Goal: Transaction & Acquisition: Book appointment/travel/reservation

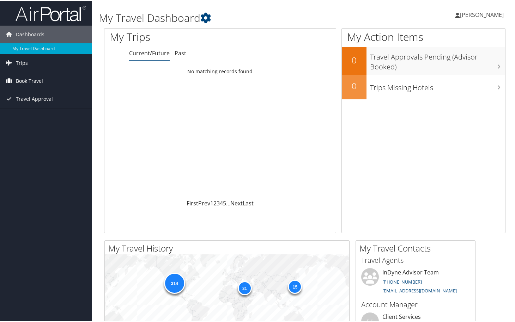
click at [31, 81] on span "Book Travel" at bounding box center [29, 81] width 27 height 18
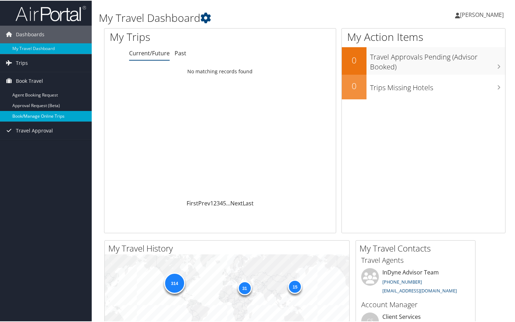
click at [32, 115] on link "Book/Manage Online Trips" at bounding box center [46, 115] width 92 height 11
